Goal: Transaction & Acquisition: Purchase product/service

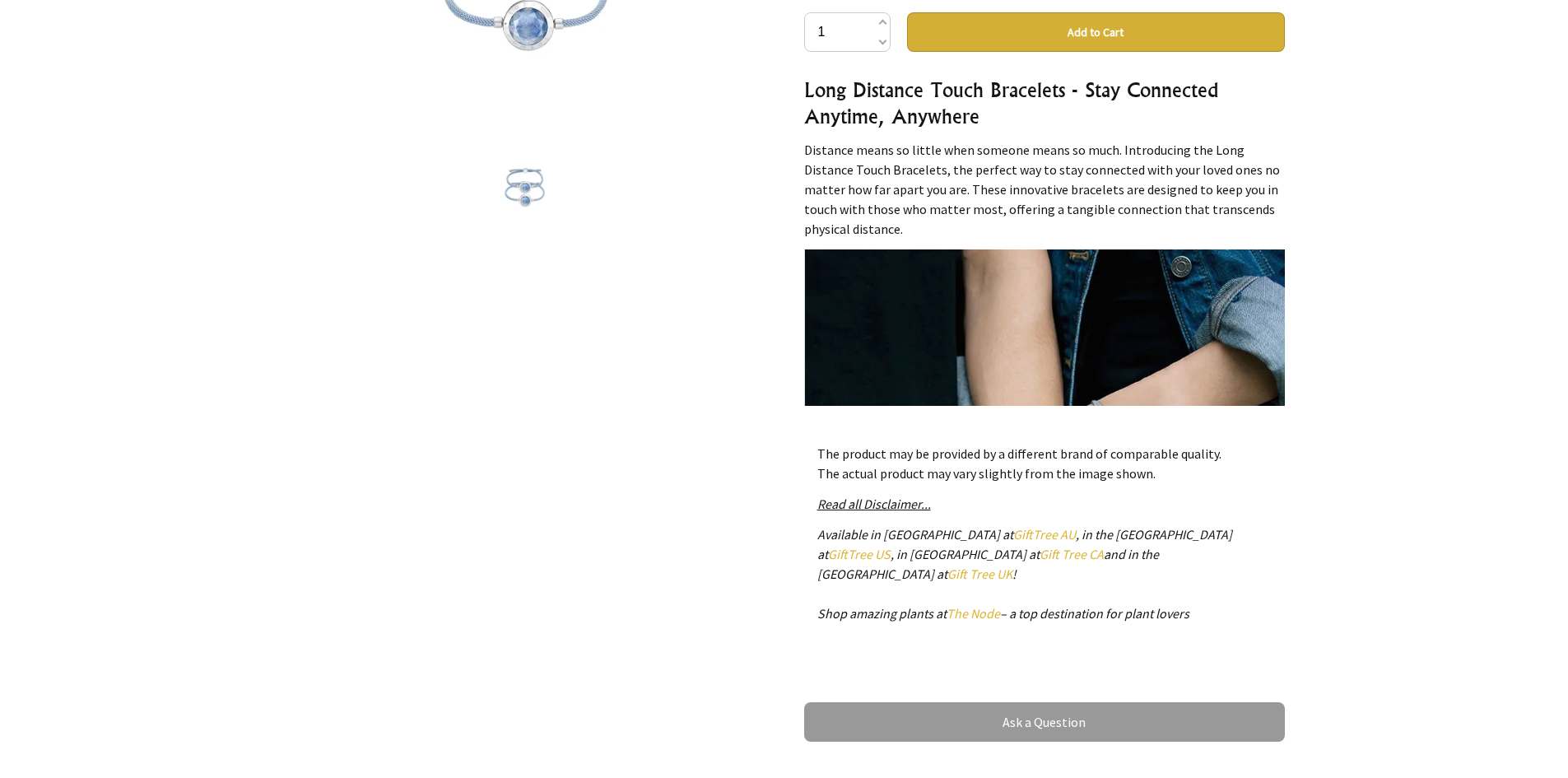
scroll to position [122, 0]
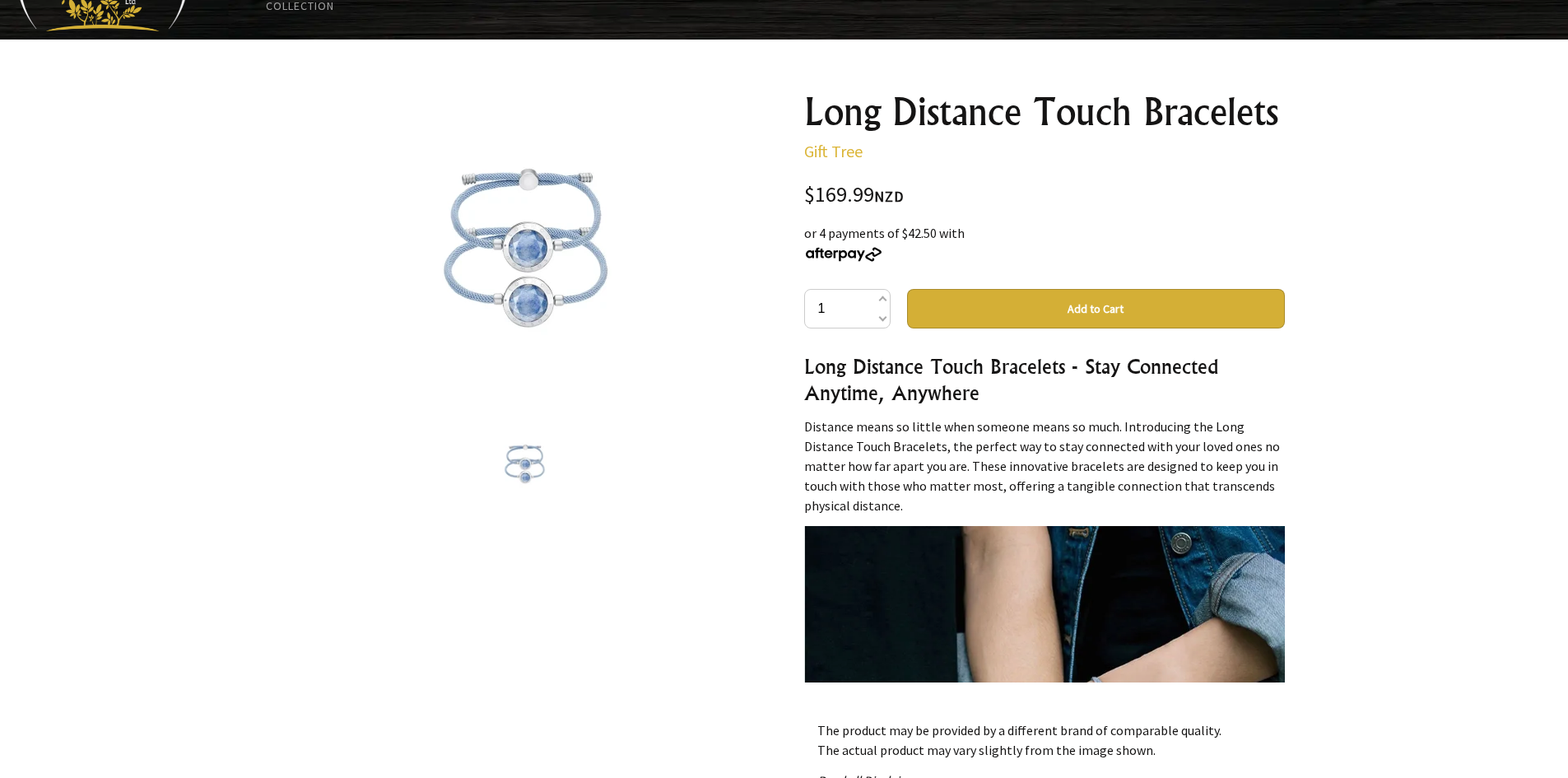
click at [1066, 319] on button "Add to Cart" at bounding box center [1096, 308] width 378 height 40
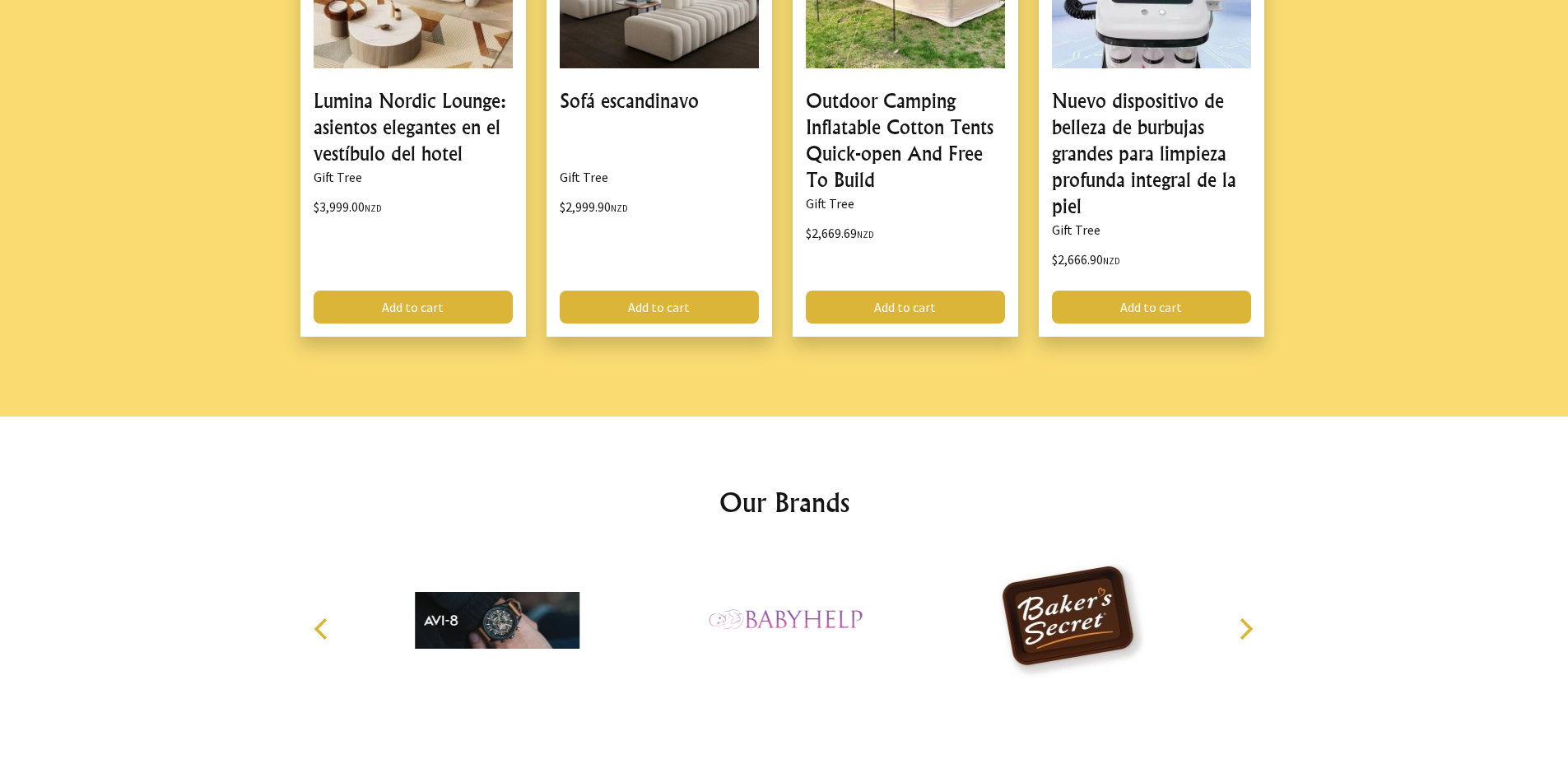
scroll to position [2098, 0]
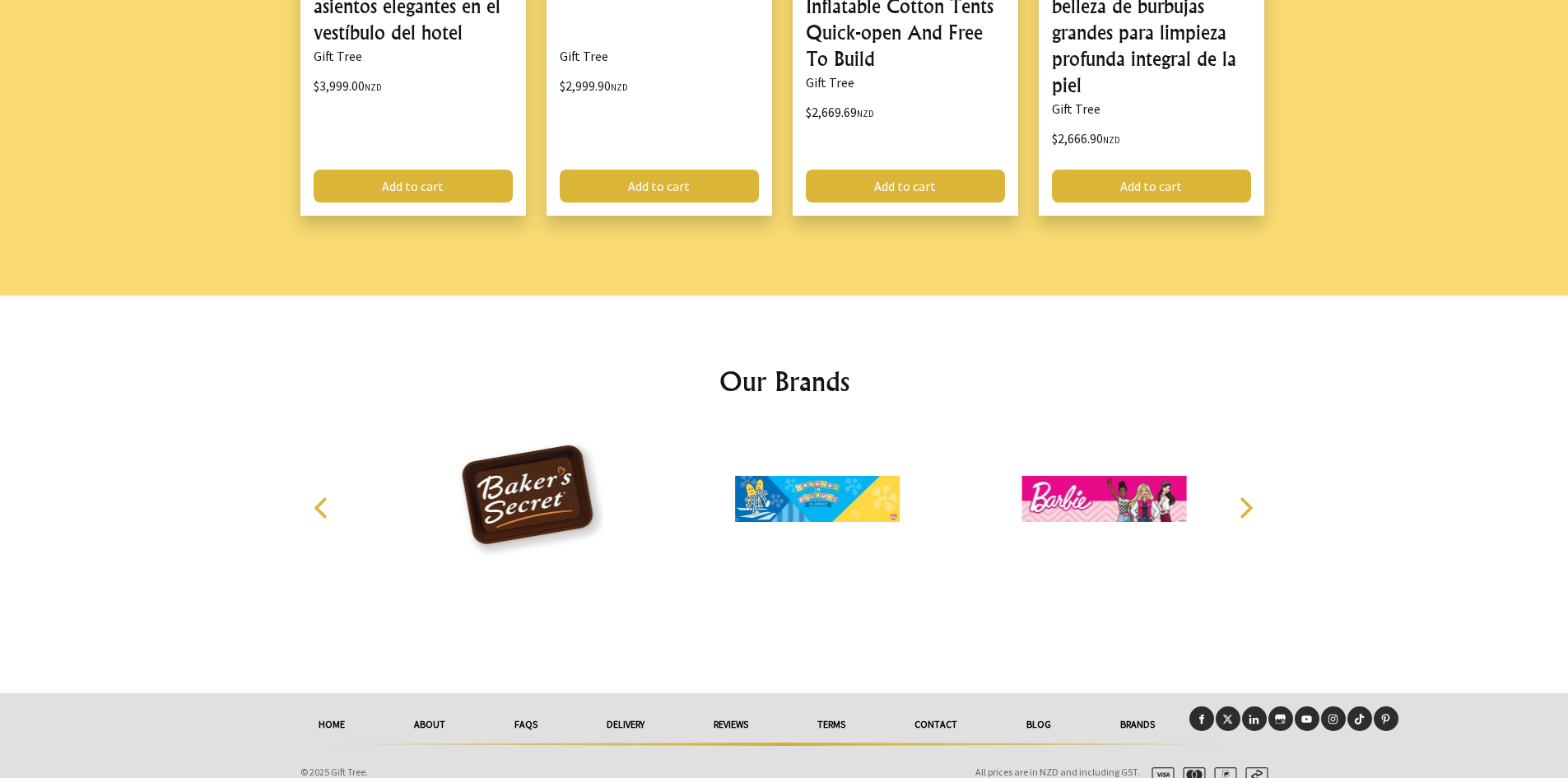
click at [635, 706] on link "delivery" at bounding box center [626, 724] width 107 height 36
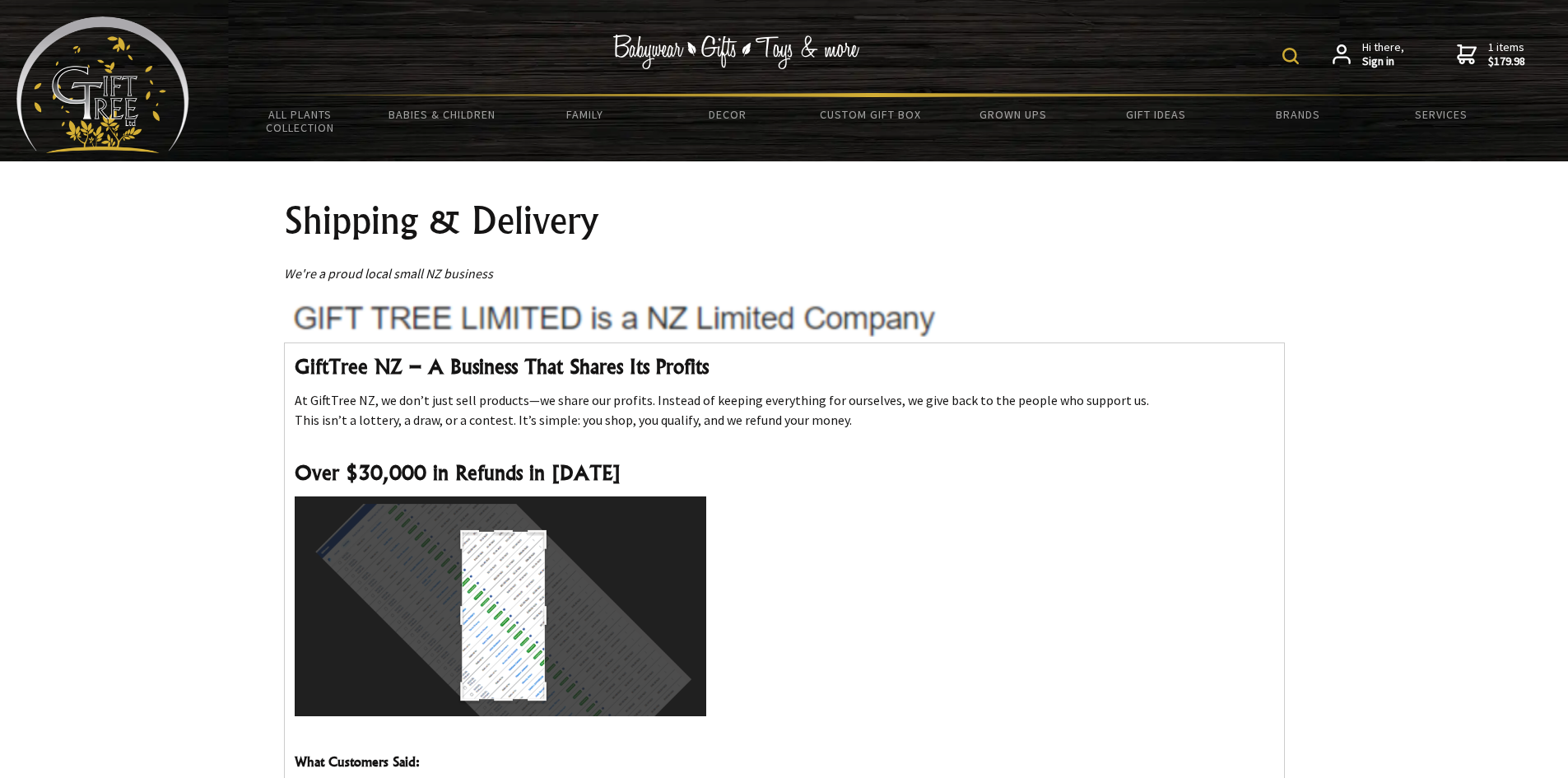
click at [1288, 52] on img at bounding box center [1291, 55] width 17 height 17
type input "her gift"
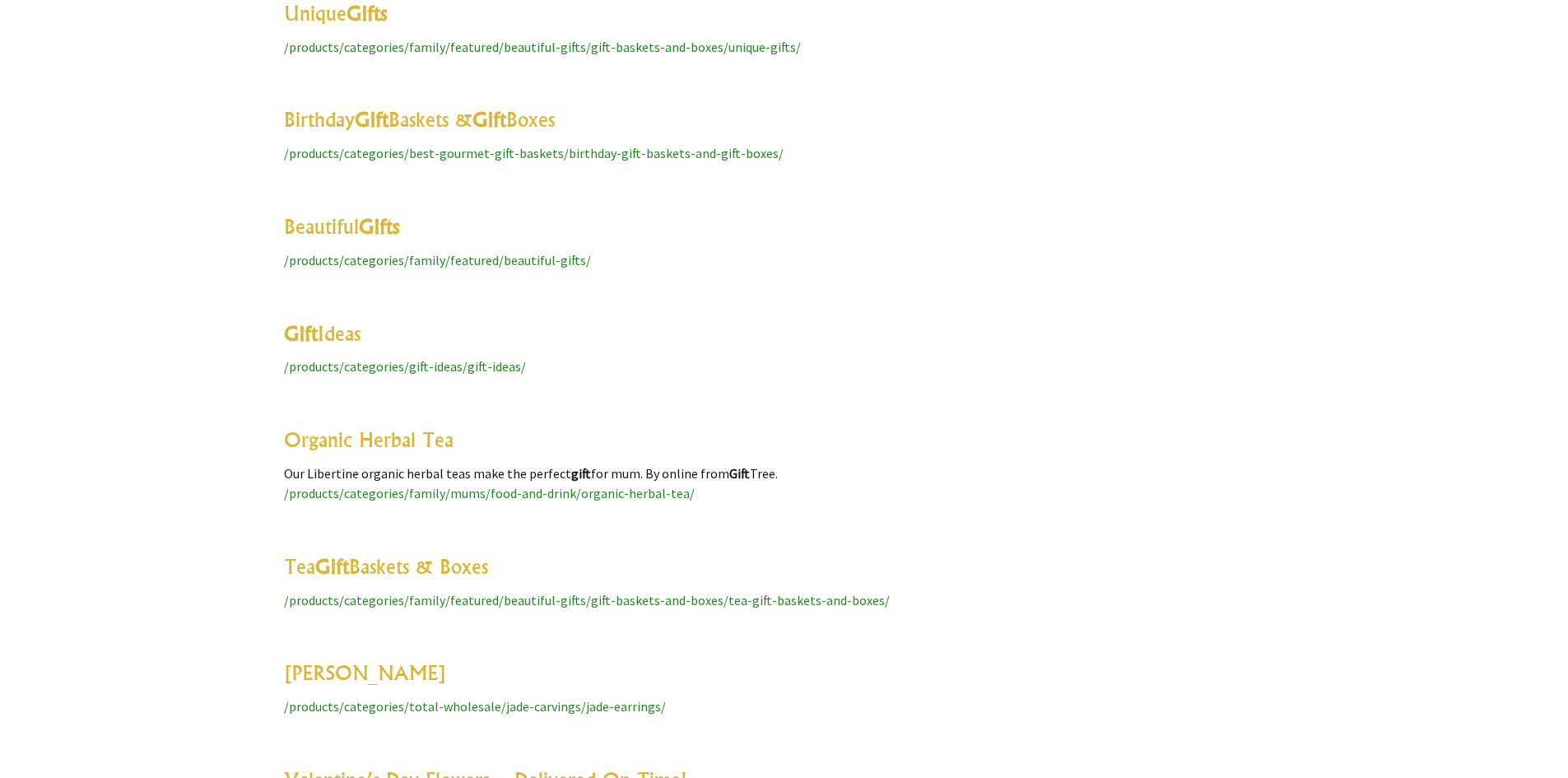
scroll to position [6833, 0]
